Goal: Task Accomplishment & Management: Use online tool/utility

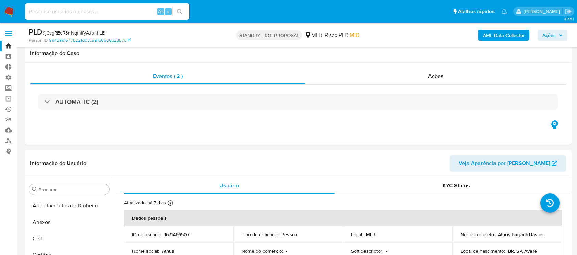
select select "10"
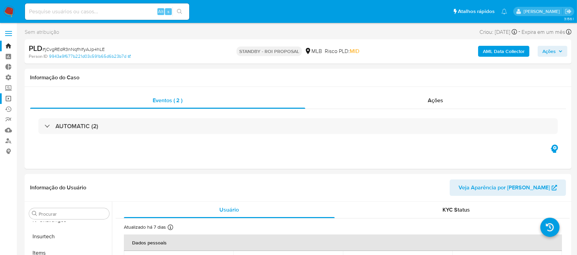
click at [7, 99] on link "Operações em massa" at bounding box center [40, 98] width 81 height 11
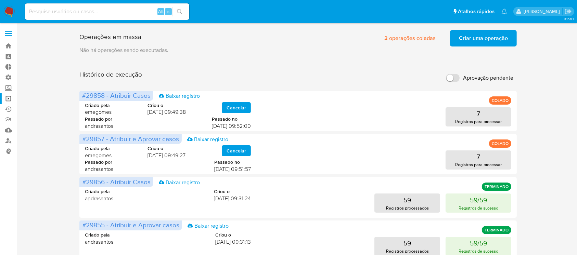
click at [478, 34] on span "Criar uma operação" at bounding box center [483, 38] width 49 height 15
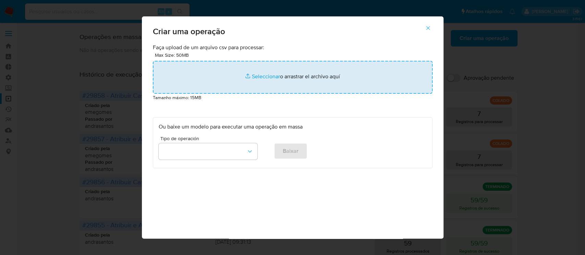
click at [266, 76] on input "file" at bounding box center [292, 77] width 279 height 33
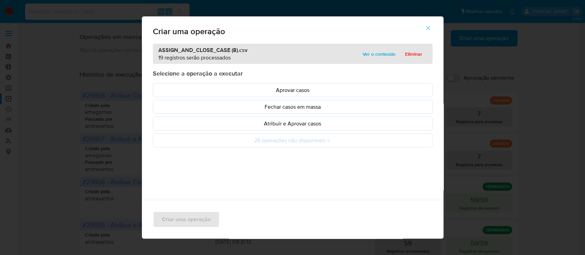
click at [295, 125] on p "Atribuir e Aprovar casos" at bounding box center [293, 124] width 268 height 8
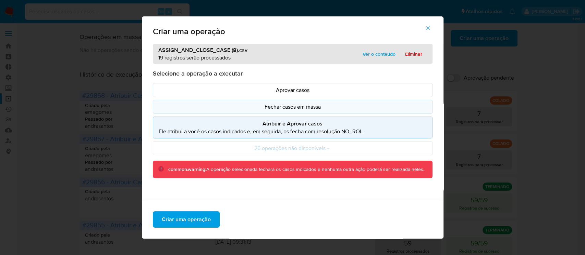
click at [292, 109] on p "Fechar casos em massa" at bounding box center [293, 107] width 268 height 8
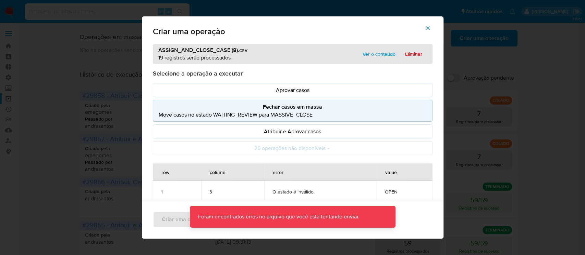
click at [431, 28] on icon "button" at bounding box center [428, 28] width 6 height 6
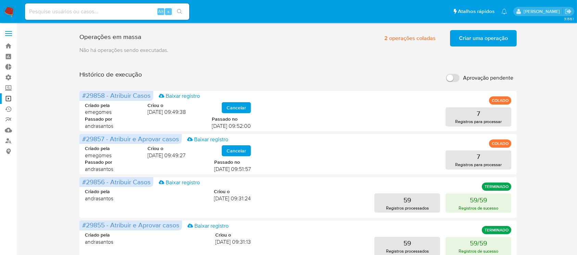
click at [467, 42] on span "Criar uma operação" at bounding box center [483, 38] width 49 height 15
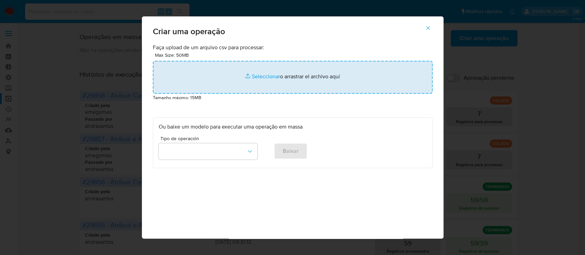
click at [265, 77] on input "file" at bounding box center [292, 77] width 279 height 33
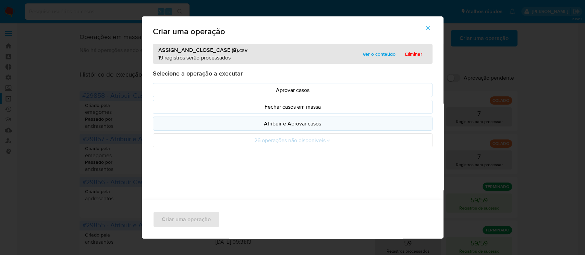
click at [286, 123] on p "Atribuir e Aprovar casos" at bounding box center [293, 124] width 268 height 8
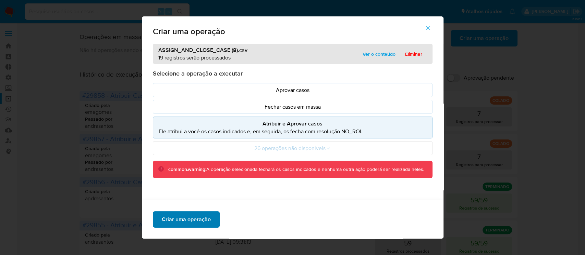
click at [203, 216] on span "Criar uma operação" at bounding box center [186, 219] width 49 height 15
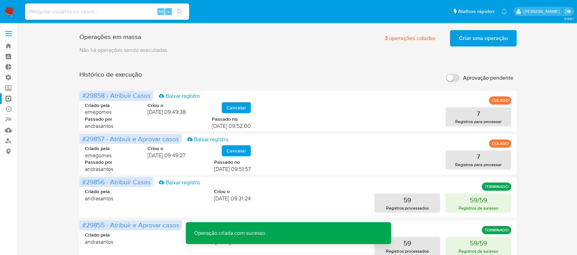
click at [470, 38] on span "Criar uma operação" at bounding box center [483, 38] width 49 height 15
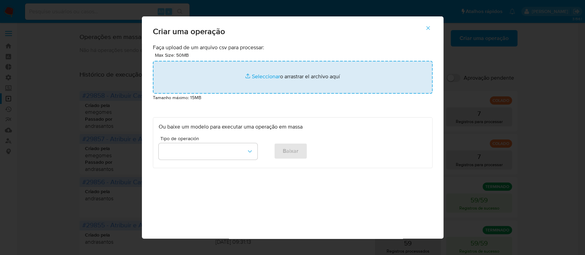
click at [249, 76] on input "file" at bounding box center [292, 77] width 279 height 33
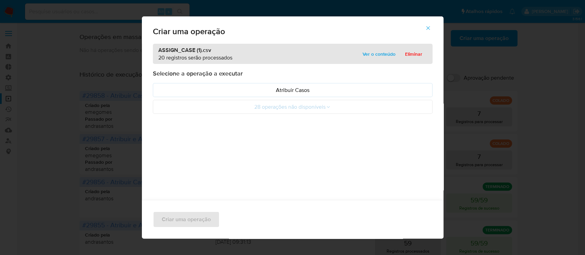
click at [367, 54] on span "Ver o conteúdo" at bounding box center [378, 54] width 33 height 10
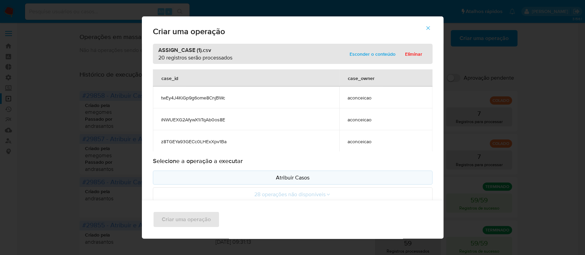
click at [290, 179] on p "Atribuir Casos" at bounding box center [293, 178] width 268 height 8
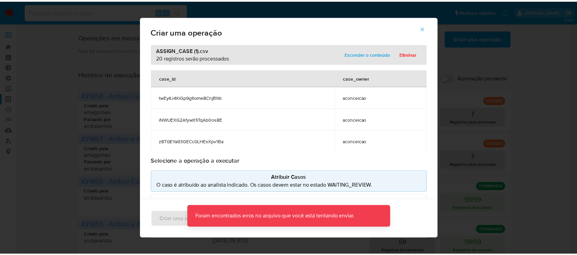
scroll to position [373, 0]
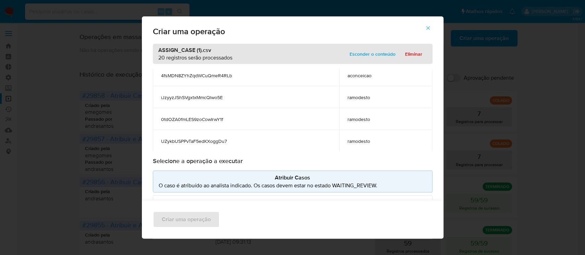
click at [429, 27] on icon "button" at bounding box center [428, 28] width 4 height 4
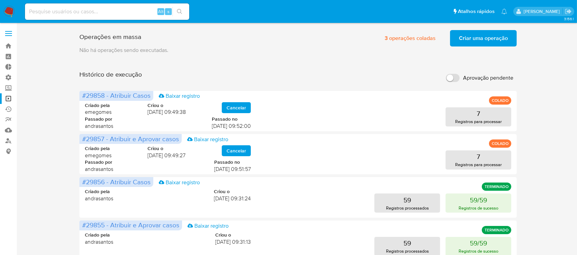
click at [458, 39] on button "Criar uma operação" at bounding box center [483, 38] width 67 height 16
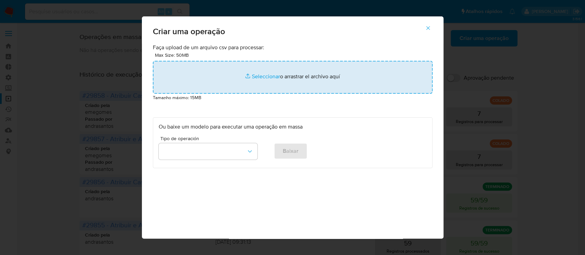
click at [263, 81] on input "file" at bounding box center [292, 77] width 279 height 33
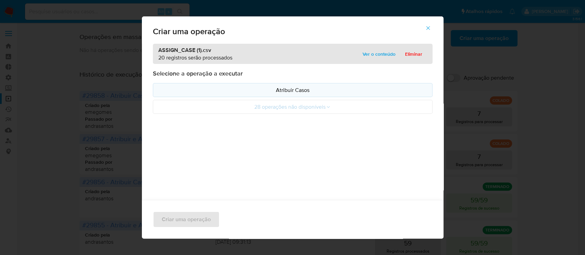
click at [255, 90] on p "Atribuir Casos" at bounding box center [293, 90] width 268 height 8
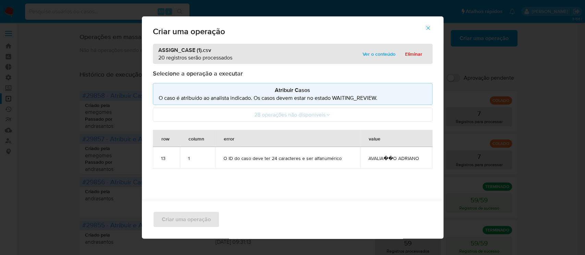
click at [435, 31] on button "button" at bounding box center [428, 28] width 24 height 16
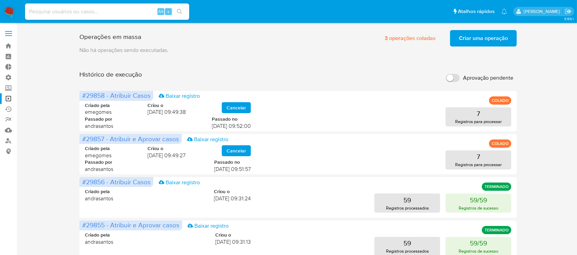
click at [474, 38] on span "Criar uma operação" at bounding box center [483, 38] width 49 height 15
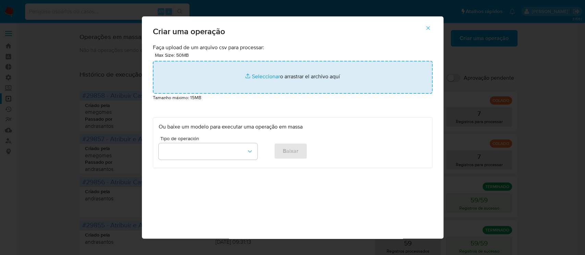
click at [267, 78] on input "file" at bounding box center [292, 77] width 279 height 33
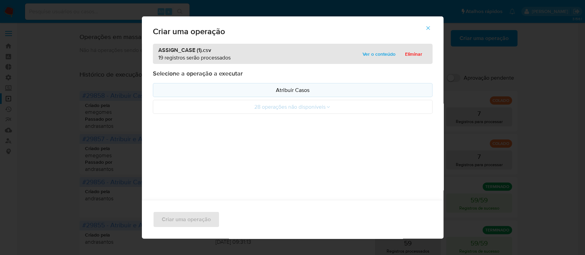
click at [286, 93] on p "Atribuir Casos" at bounding box center [293, 90] width 268 height 8
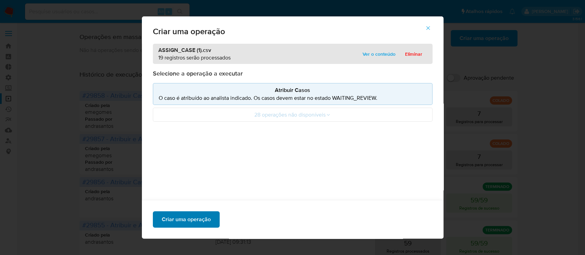
click at [174, 218] on span "Criar uma operação" at bounding box center [186, 219] width 49 height 15
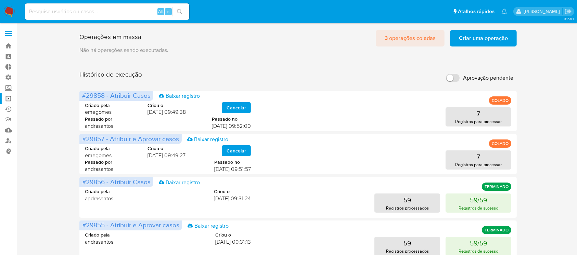
click at [413, 38] on span "3 operações coladas" at bounding box center [410, 38] width 51 height 15
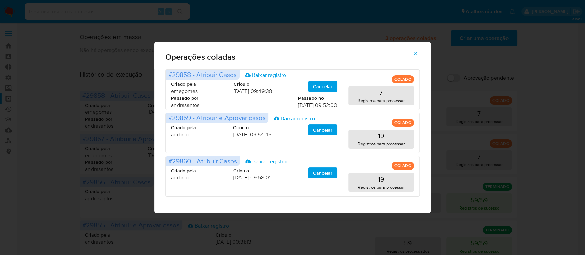
click at [416, 56] on icon "button" at bounding box center [415, 54] width 6 height 6
